Goal: Communication & Community: Share content

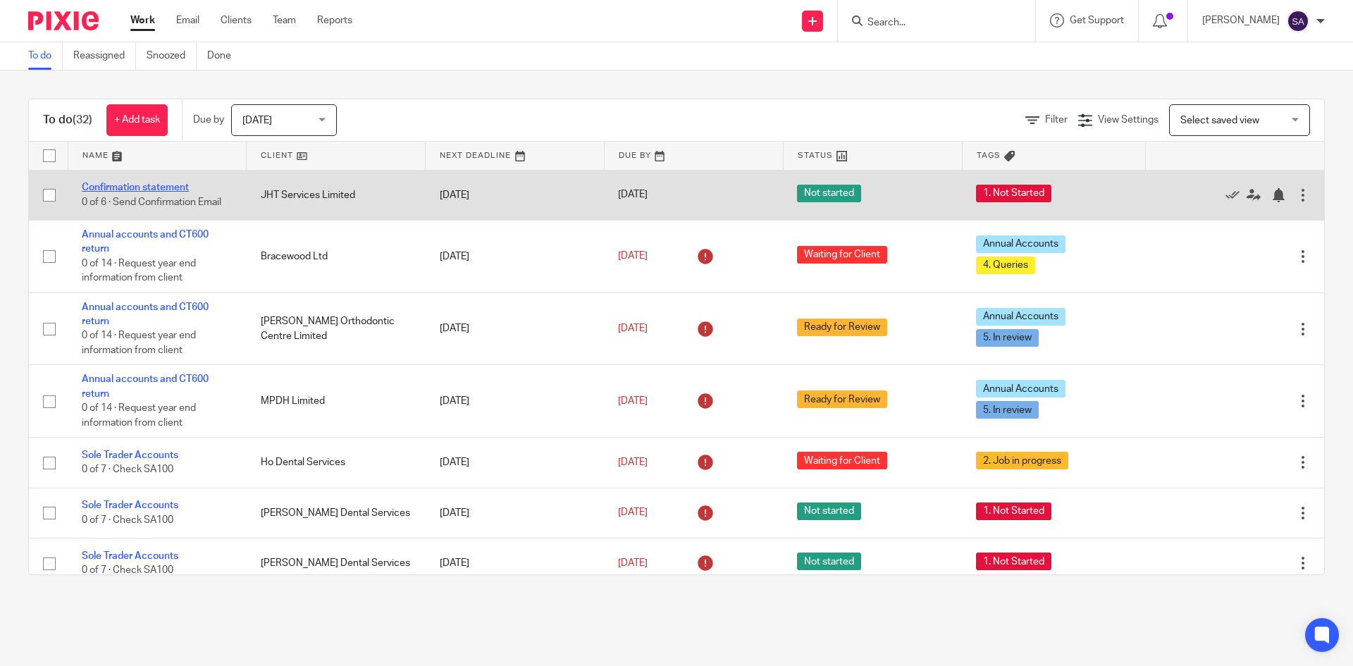
click at [142, 185] on link "Confirmation statement" at bounding box center [135, 187] width 107 height 10
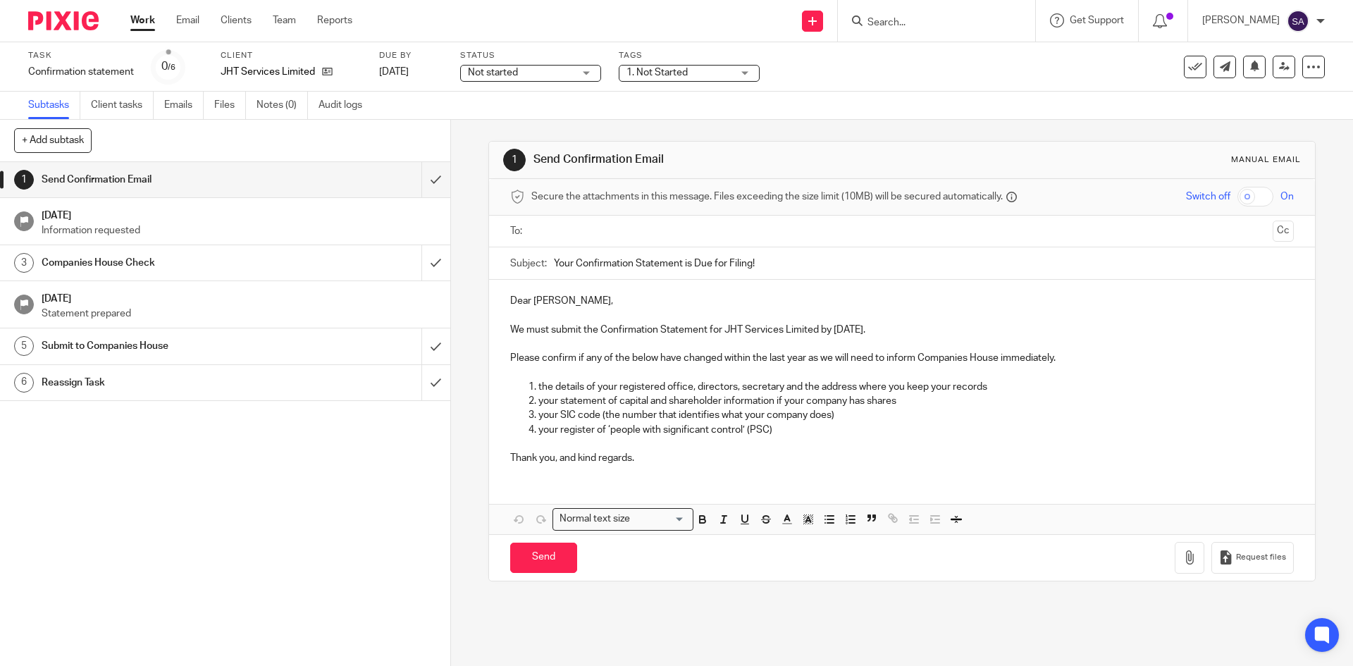
click at [565, 235] on input "text" at bounding box center [901, 231] width 730 height 16
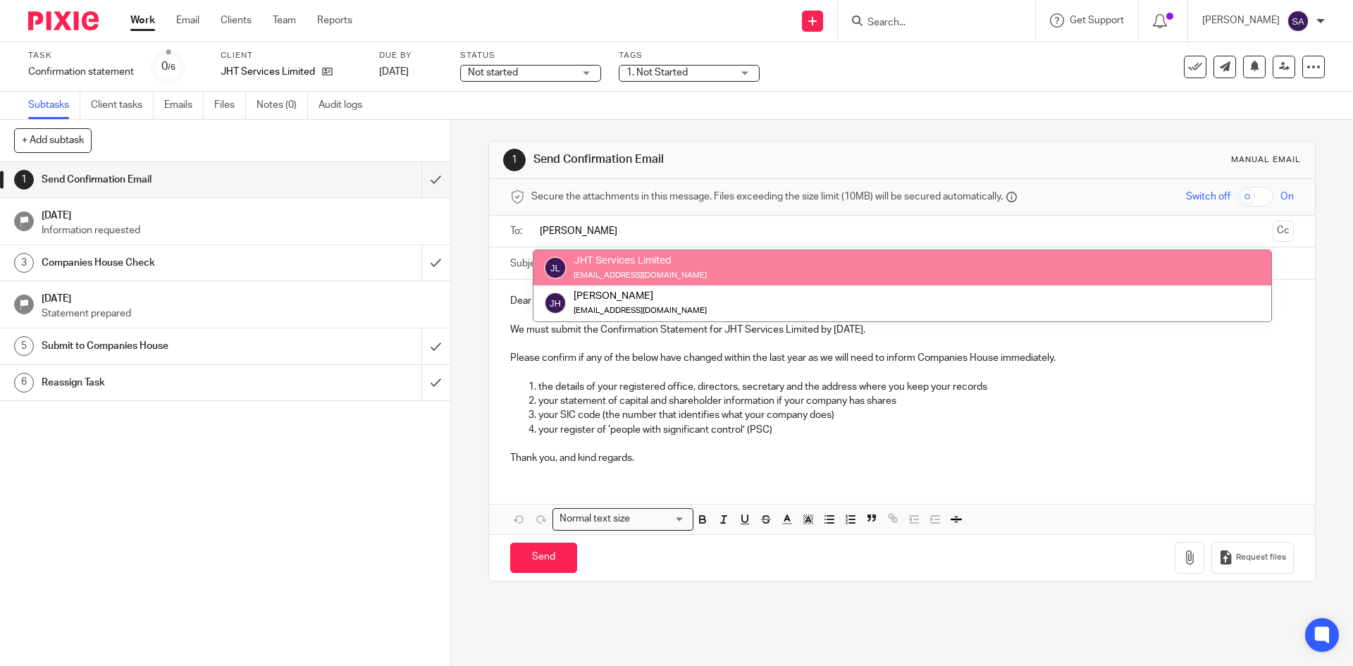
type input "jason"
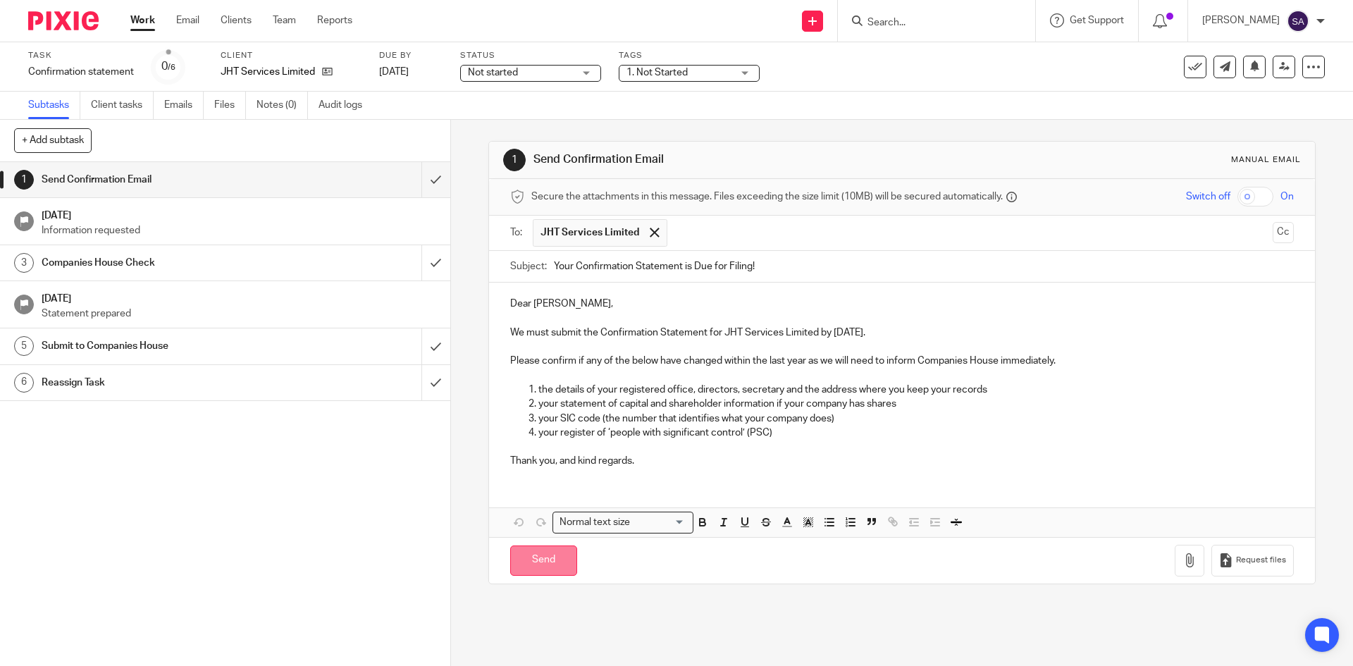
click at [535, 562] on input "Send" at bounding box center [543, 560] width 67 height 30
type input "Sent"
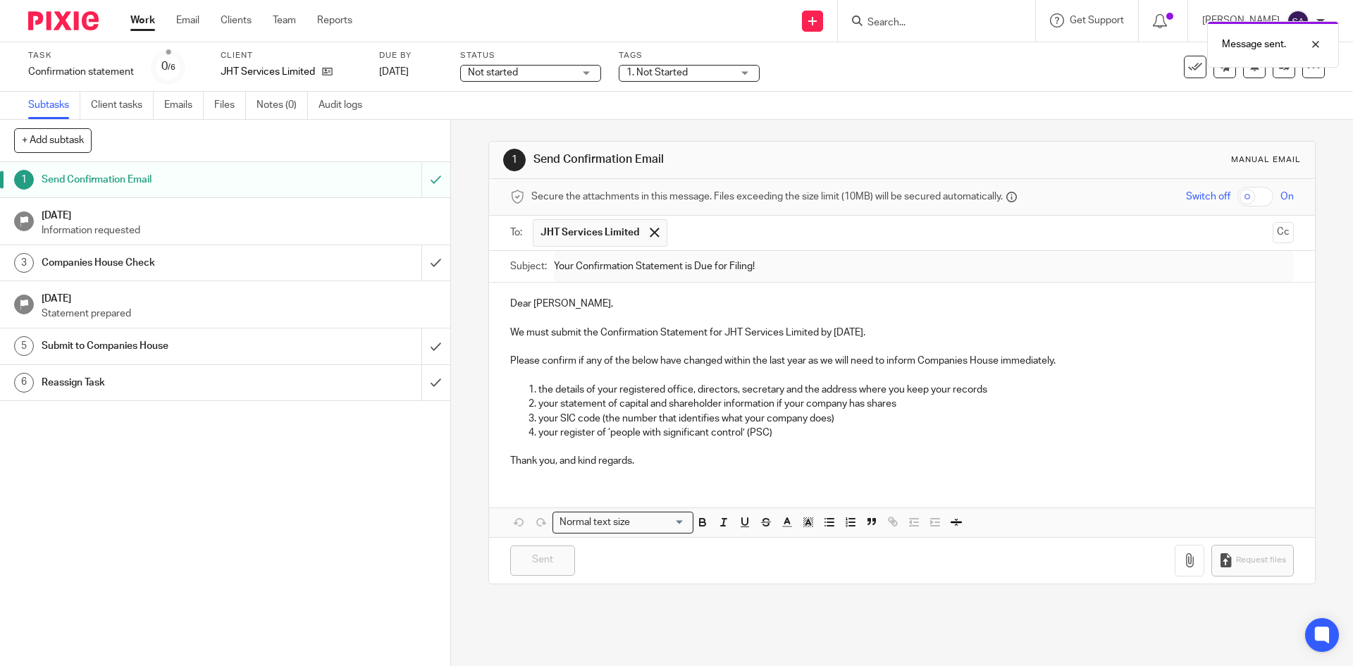
click at [139, 20] on link "Work" at bounding box center [142, 20] width 25 height 14
